Goal: Entertainment & Leisure: Browse casually

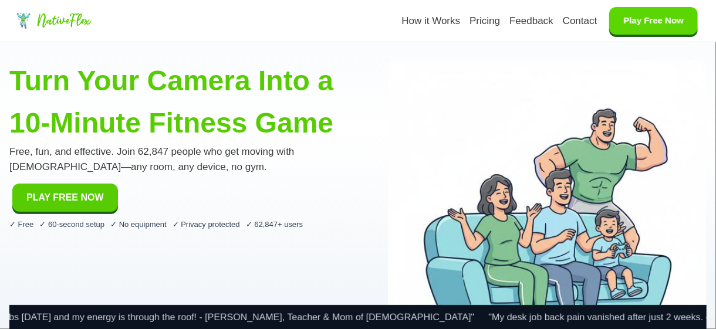
click at [622, 14] on button "Play Free Now" at bounding box center [653, 21] width 89 height 28
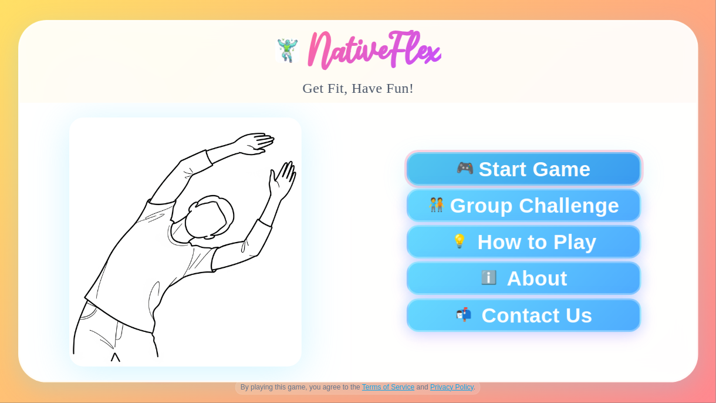
click at [548, 178] on span "Start Game" at bounding box center [534, 168] width 112 height 21
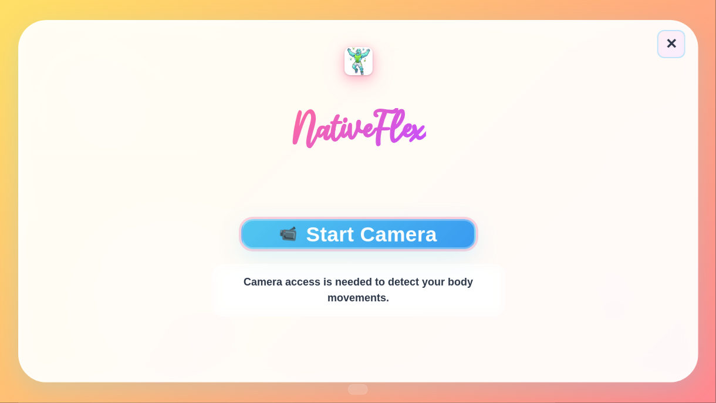
click at [424, 231] on button "📹 Start Camera" at bounding box center [358, 234] width 235 height 30
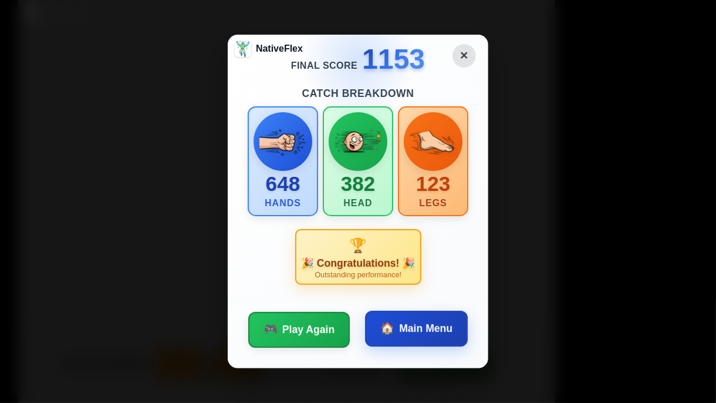
click at [416, 320] on button "🏠 Main Menu" at bounding box center [416, 328] width 103 height 36
